Goal: Information Seeking & Learning: Learn about a topic

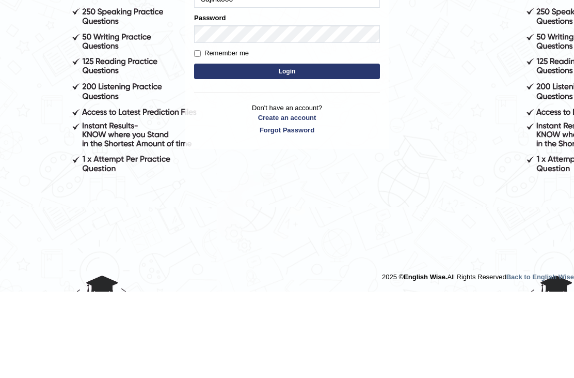
type input "Sajinaooo"
click at [313, 151] on button "Login" at bounding box center [287, 157] width 186 height 15
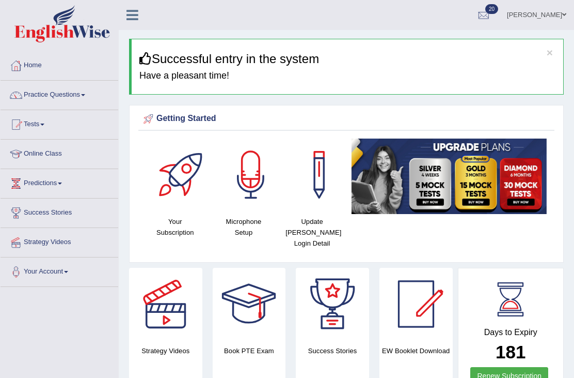
click at [85, 100] on link "Practice Questions" at bounding box center [60, 94] width 118 height 26
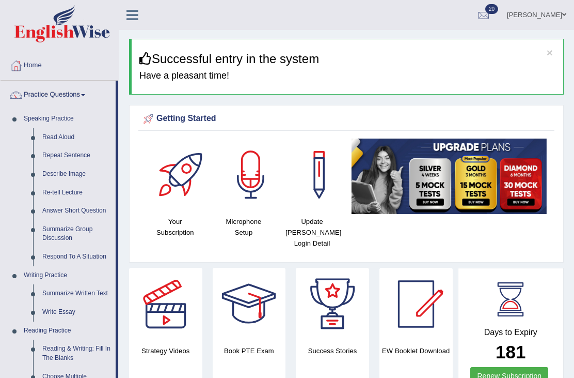
click at [82, 136] on div at bounding box center [287, 189] width 574 height 378
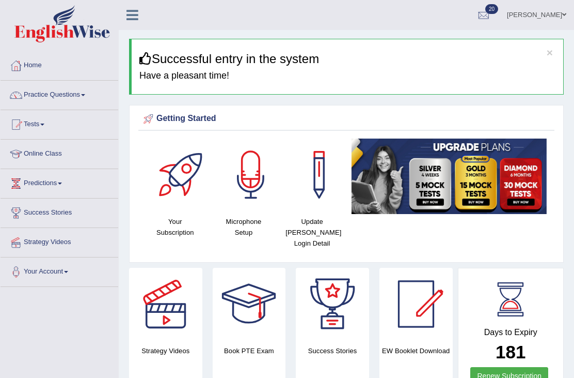
click at [81, 98] on link "Practice Questions" at bounding box center [60, 94] width 118 height 26
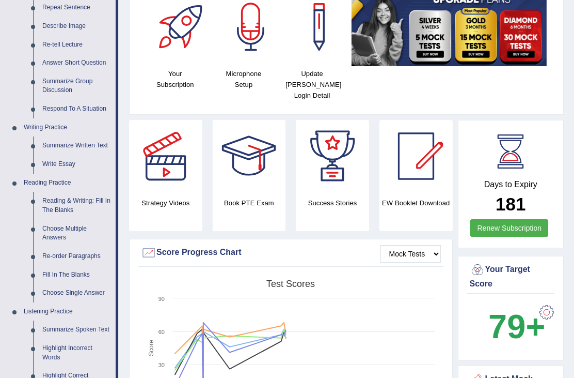
scroll to position [147, 0]
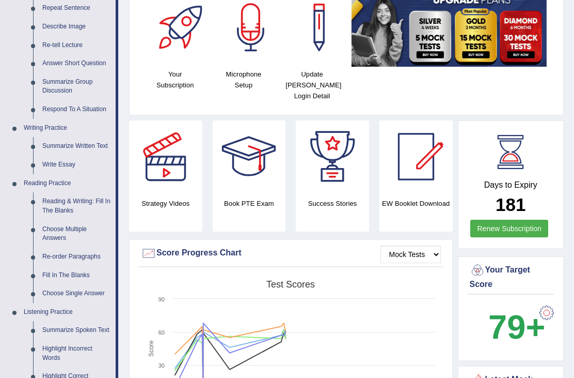
click at [68, 201] on div at bounding box center [287, 189] width 574 height 378
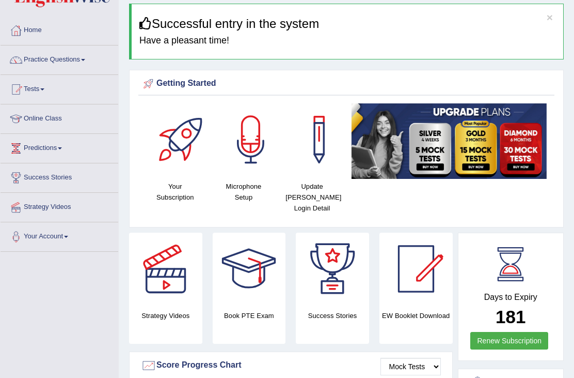
scroll to position [0, 0]
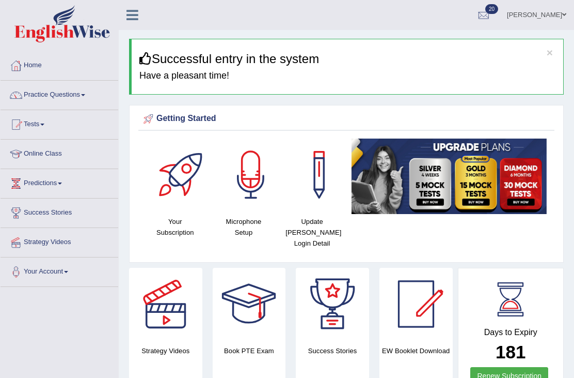
click at [85, 94] on span at bounding box center [83, 95] width 4 height 2
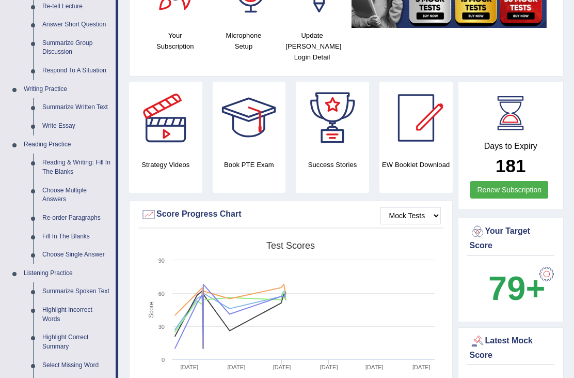
scroll to position [187, 0]
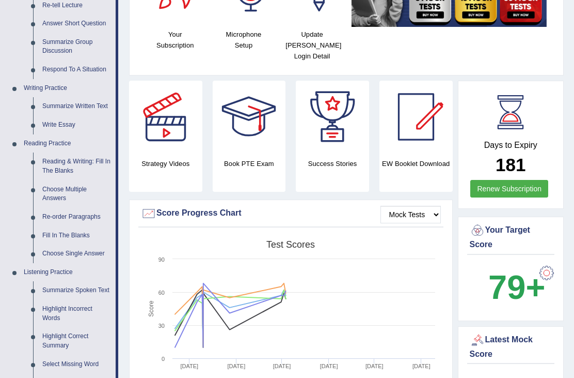
click at [83, 228] on div at bounding box center [287, 189] width 574 height 378
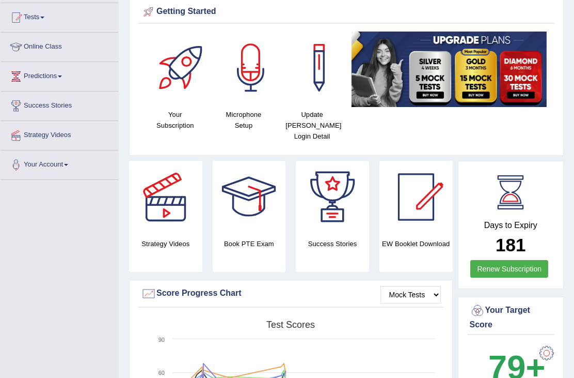
scroll to position [0, 0]
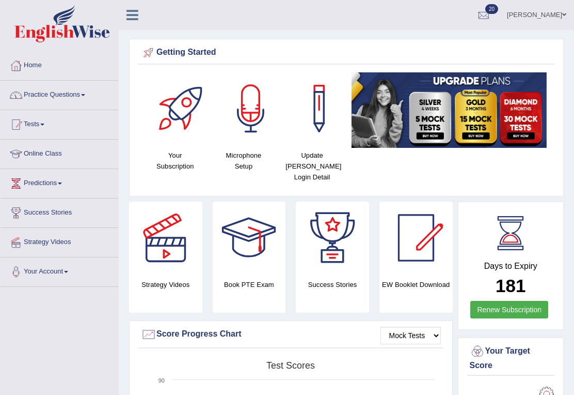
click at [89, 93] on link "Practice Questions" at bounding box center [60, 94] width 118 height 26
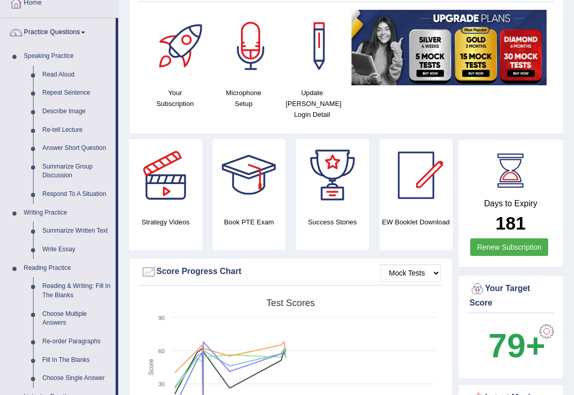
scroll to position [63, 0]
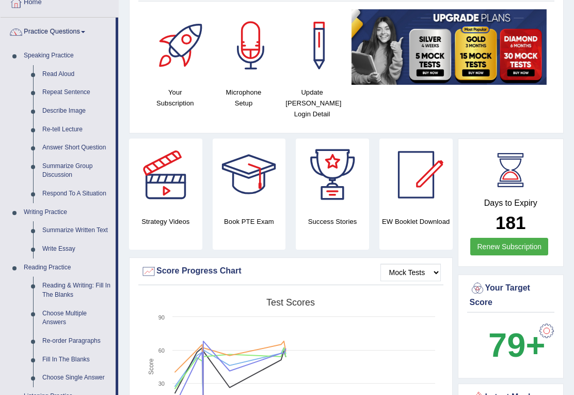
click at [79, 353] on div at bounding box center [287, 197] width 574 height 395
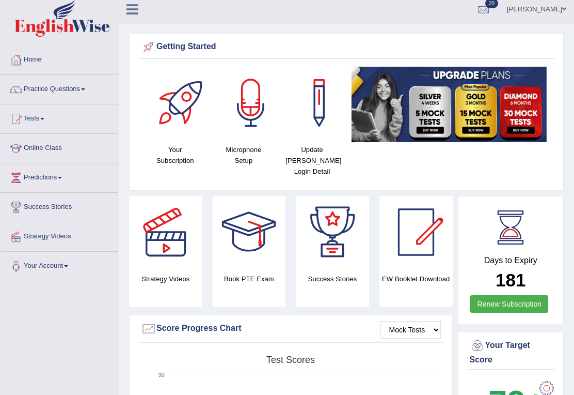
scroll to position [0, 0]
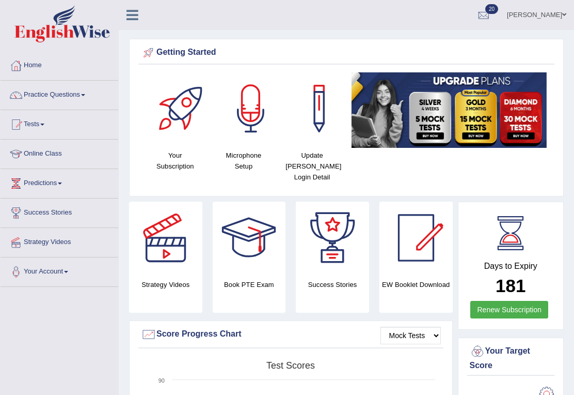
click at [85, 97] on link "Practice Questions" at bounding box center [60, 94] width 118 height 26
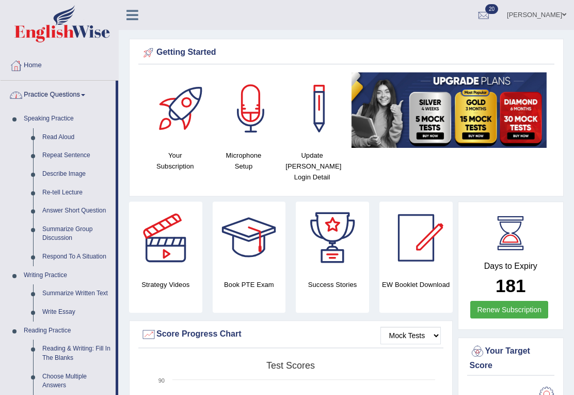
click at [77, 168] on div at bounding box center [287, 197] width 574 height 395
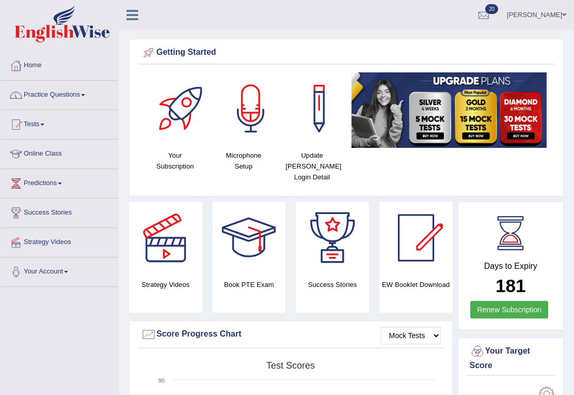
click at [87, 94] on link "Practice Questions" at bounding box center [60, 94] width 118 height 26
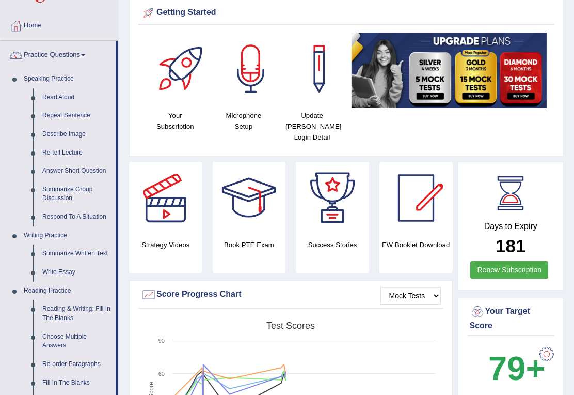
scroll to position [40, 0]
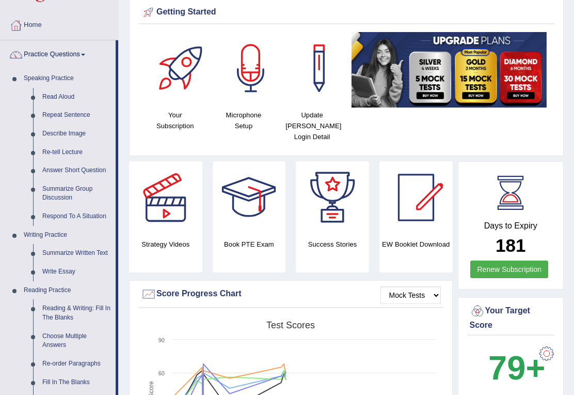
click at [71, 330] on div at bounding box center [287, 197] width 574 height 395
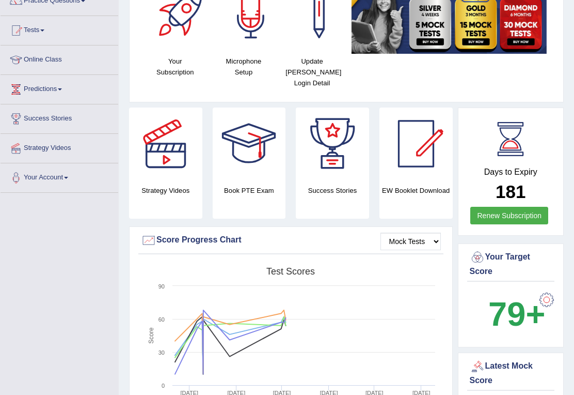
scroll to position [0, 0]
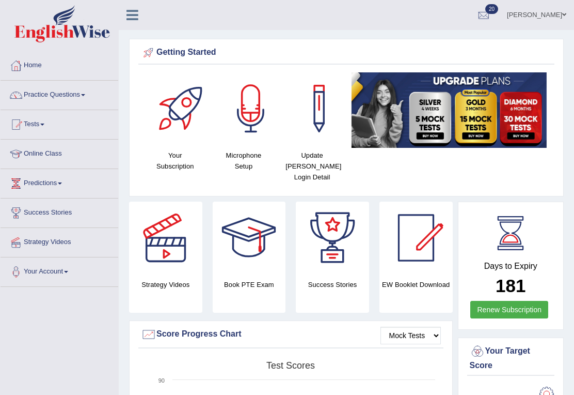
click at [61, 178] on link "Predictions" at bounding box center [60, 182] width 118 height 26
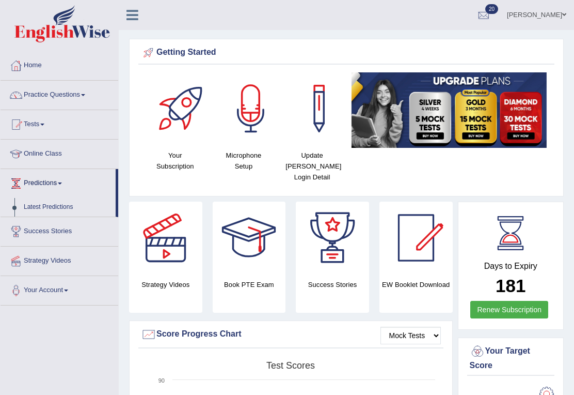
click at [69, 208] on div at bounding box center [287, 197] width 574 height 395
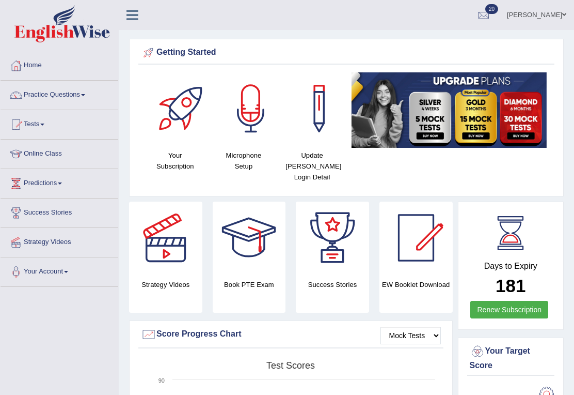
click at [70, 213] on link "Success Stories" at bounding box center [60, 211] width 118 height 26
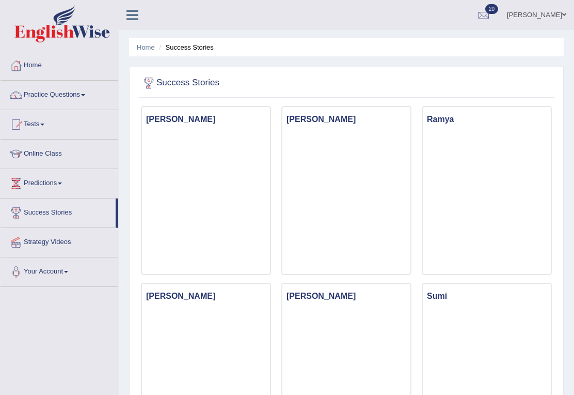
click at [89, 102] on link "Practice Questions" at bounding box center [60, 94] width 118 height 26
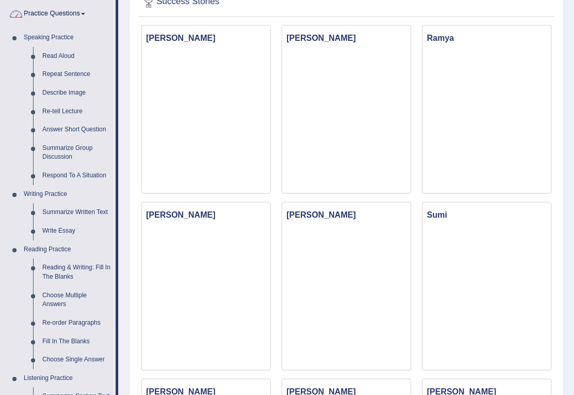
scroll to position [83, 0]
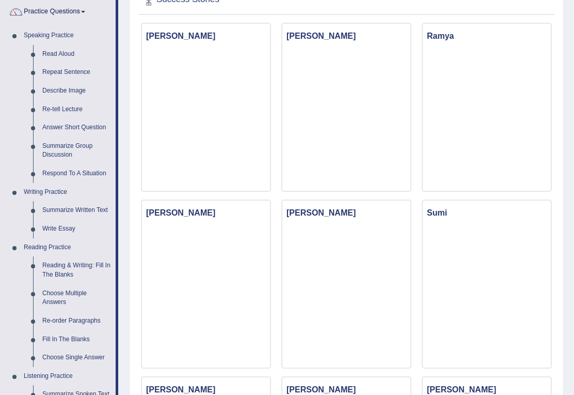
click at [64, 271] on div at bounding box center [287, 197] width 574 height 395
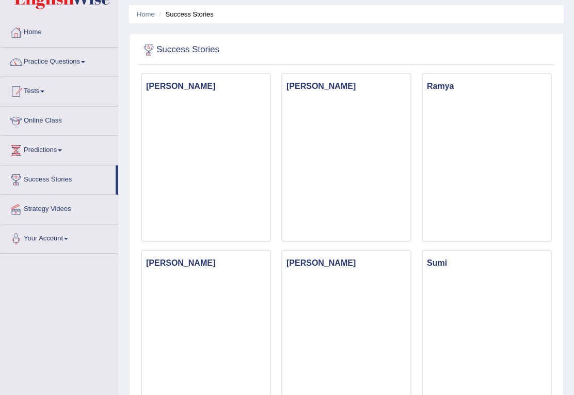
scroll to position [0, 0]
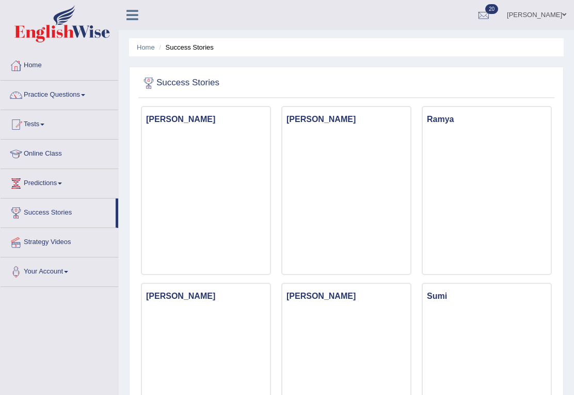
click at [36, 68] on link "Home" at bounding box center [60, 64] width 118 height 26
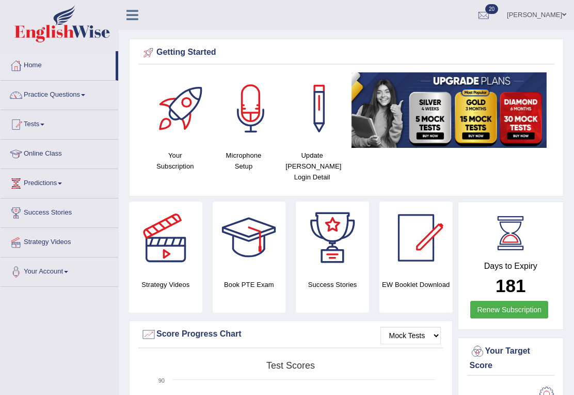
click at [89, 103] on link "Practice Questions" at bounding box center [60, 94] width 118 height 26
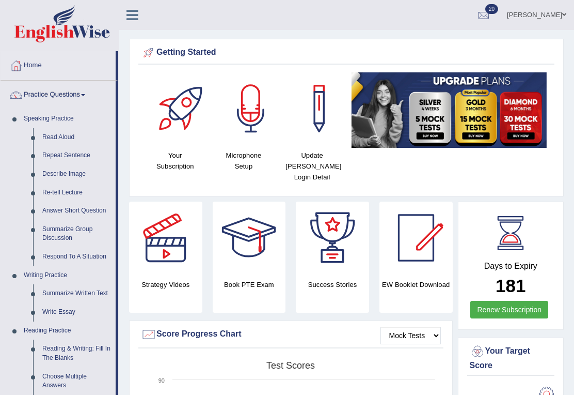
click at [77, 343] on div at bounding box center [287, 197] width 574 height 395
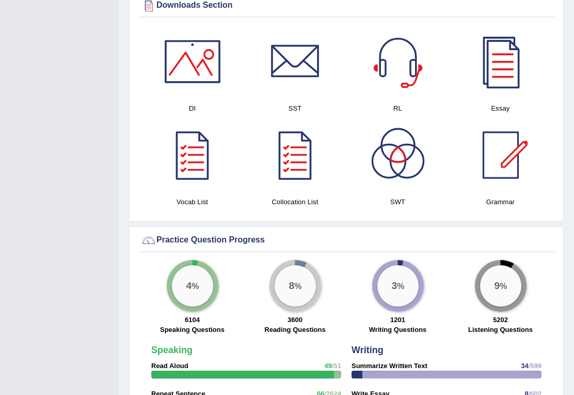
scroll to position [561, 0]
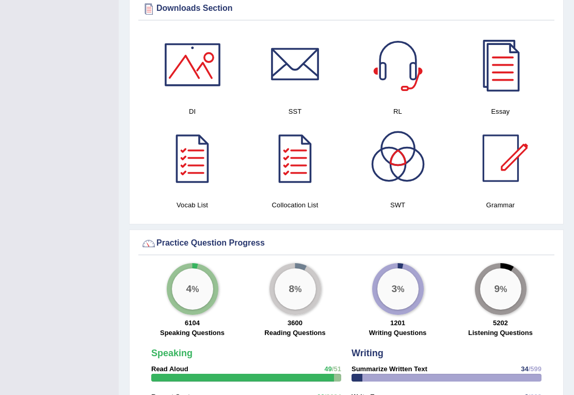
click at [502, 148] on div at bounding box center [501, 158] width 72 height 72
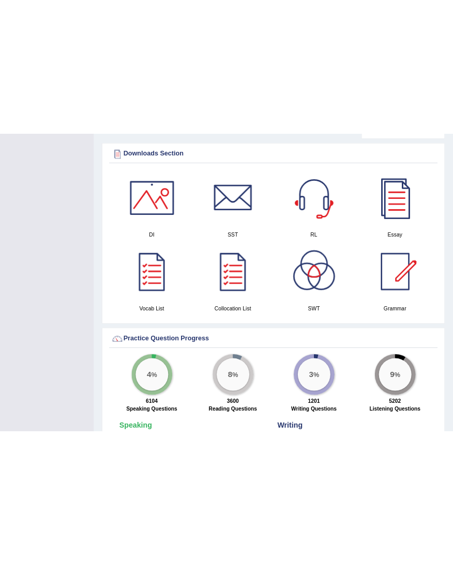
scroll to position [876, 0]
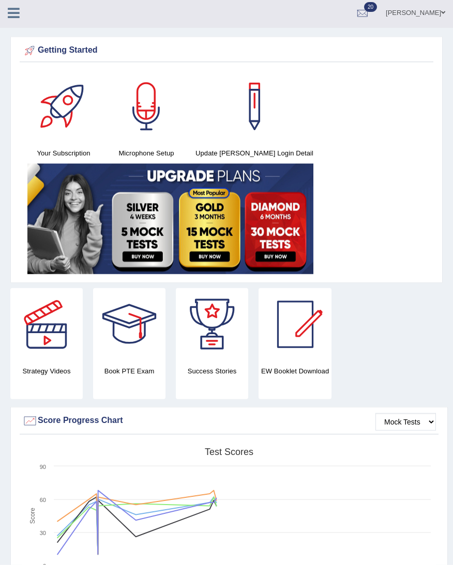
click at [438, 14] on link "sajina rai" at bounding box center [415, 11] width 75 height 27
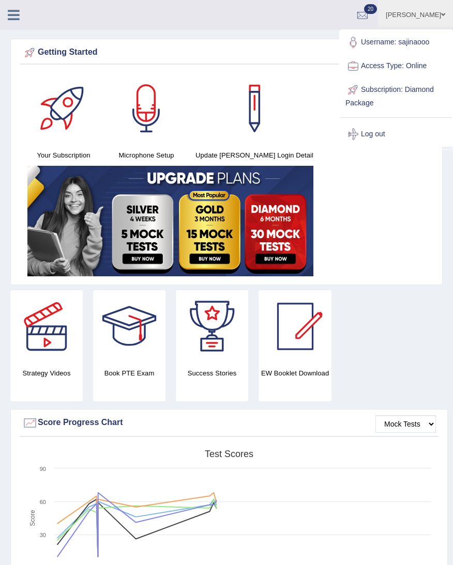
click at [377, 137] on link "Log out" at bounding box center [396, 134] width 112 height 24
